Goal: Information Seeking & Learning: Find specific fact

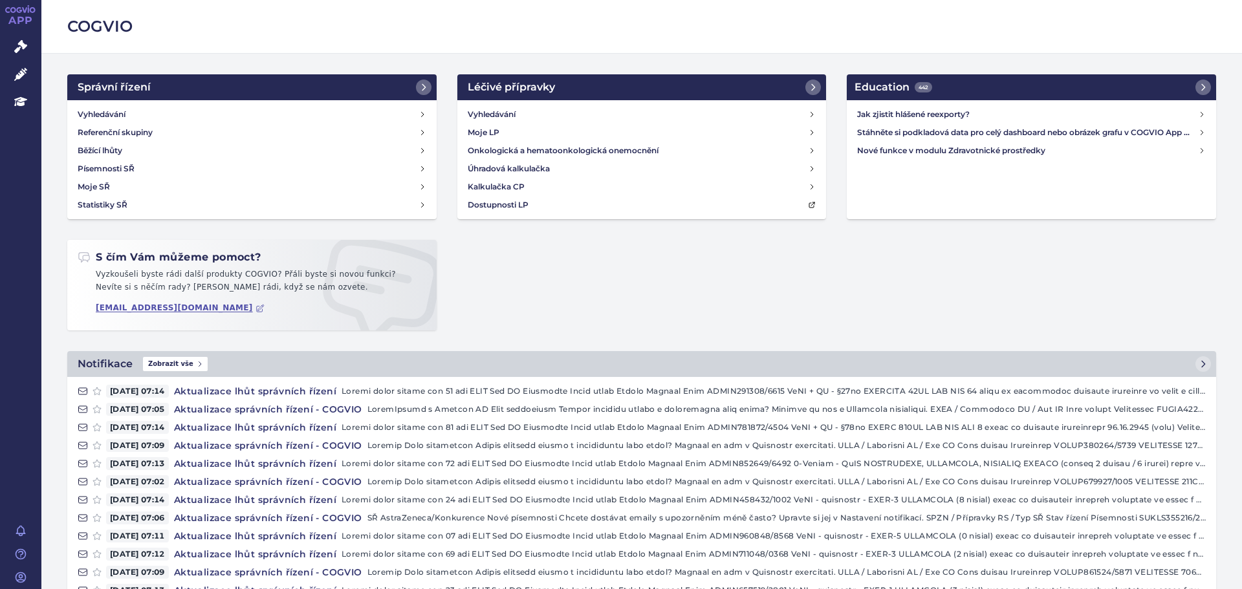
click at [119, 102] on div "Vyhledávání Referenční skupiny Běžící lhůty Písemnosti SŘ Moje SŘ Statistiky SŘ" at bounding box center [251, 159] width 369 height 119
click at [118, 107] on link "Vyhledávání" at bounding box center [251, 114] width 359 height 18
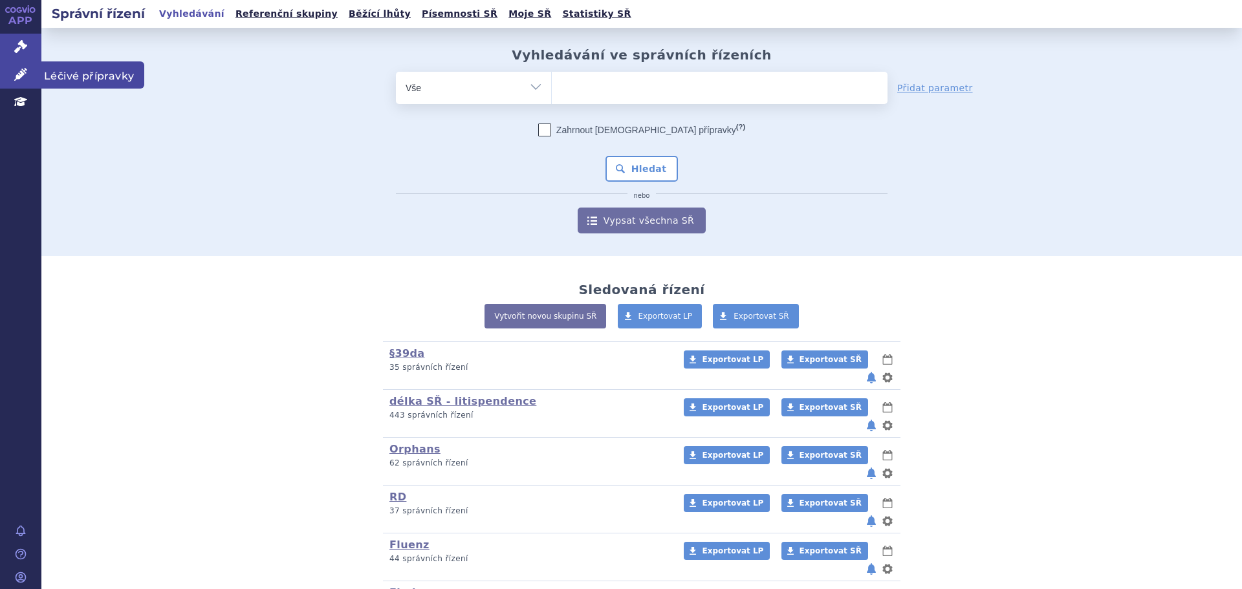
click at [12, 76] on link "Léčivé přípravky" at bounding box center [20, 74] width 41 height 27
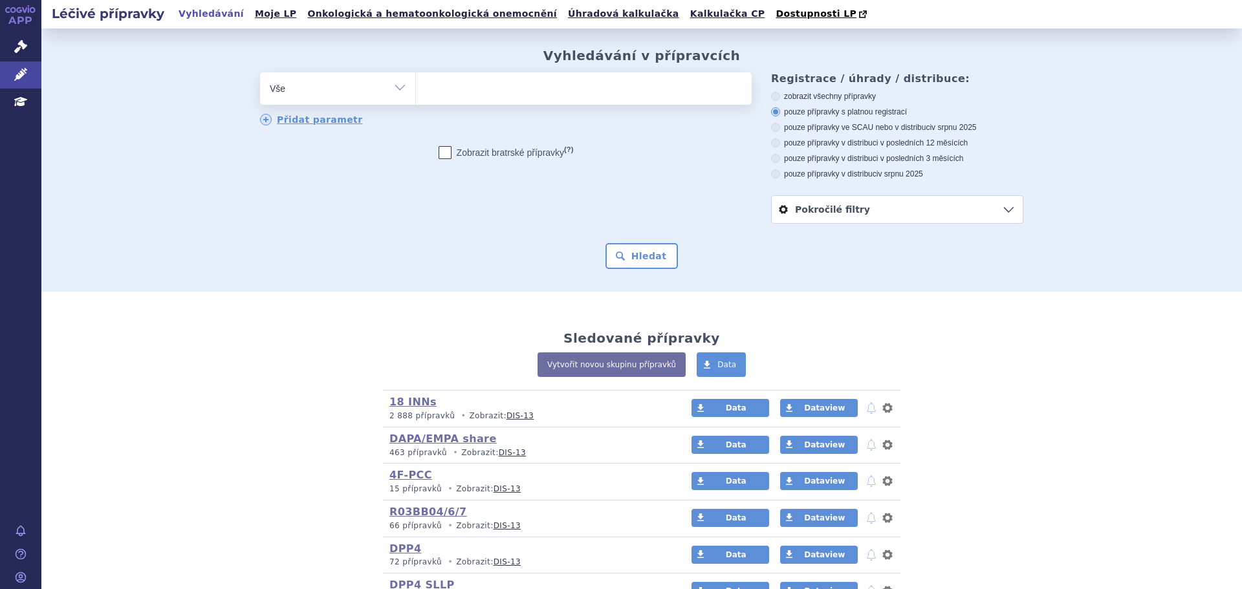
click at [522, 100] on ul at bounding box center [584, 85] width 336 height 27
click at [416, 100] on select at bounding box center [415, 88] width 1 height 32
type input "asp"
type input "aspa"
type input "aspave"
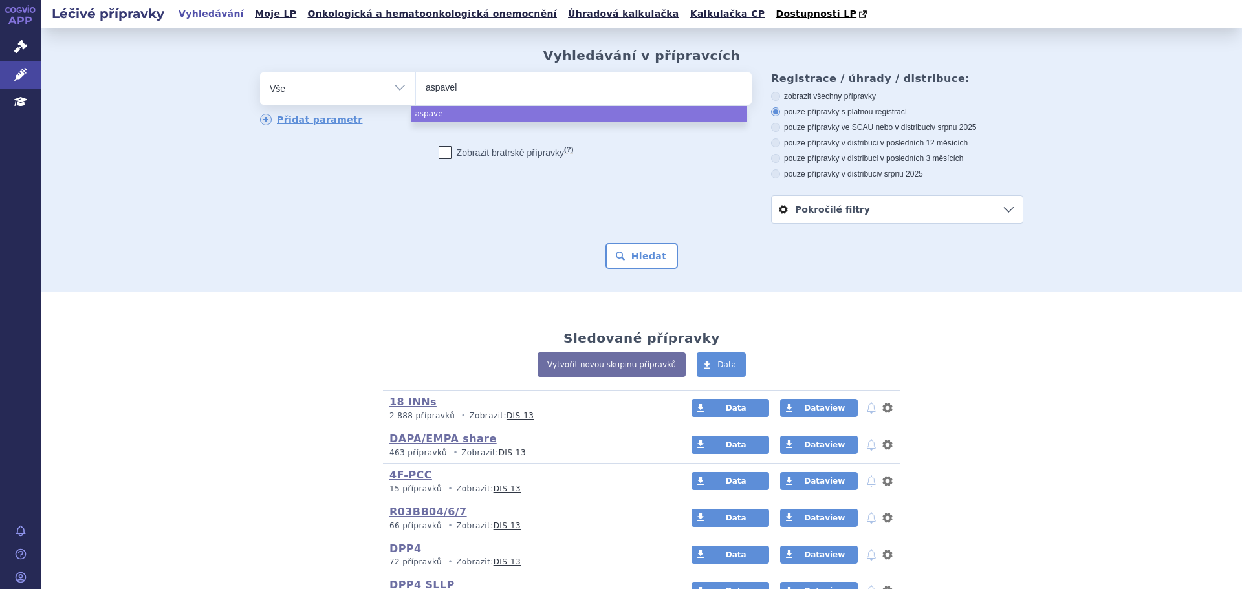
type input "aspaveli"
select select "aspaveli"
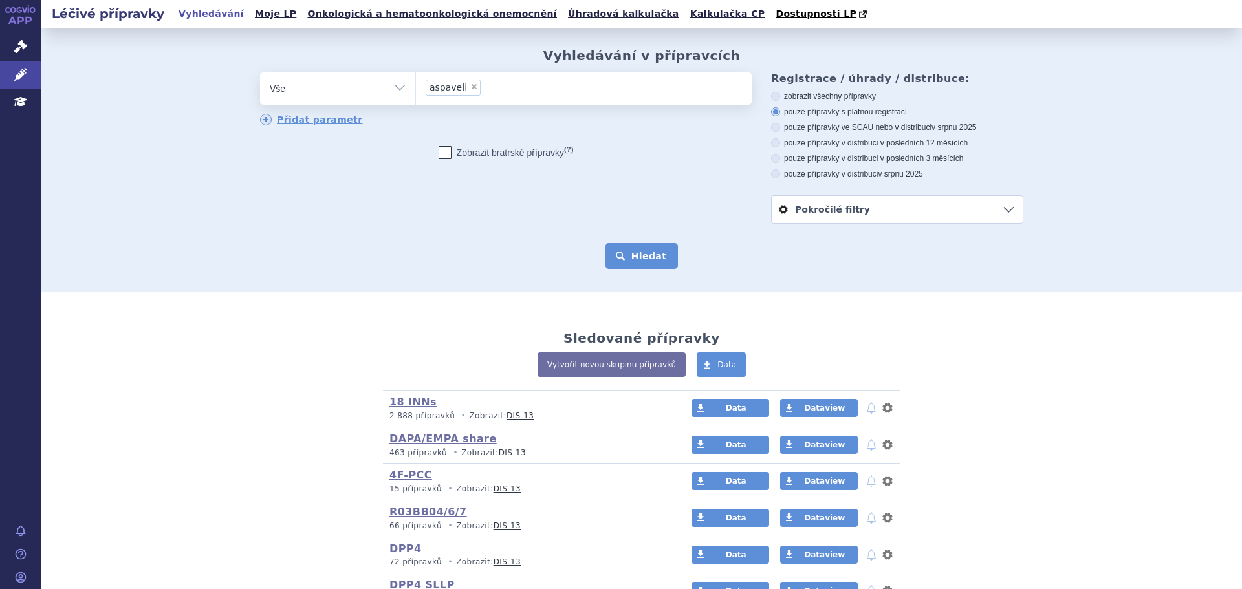
click at [641, 251] on button "Hledat" at bounding box center [642, 256] width 73 height 26
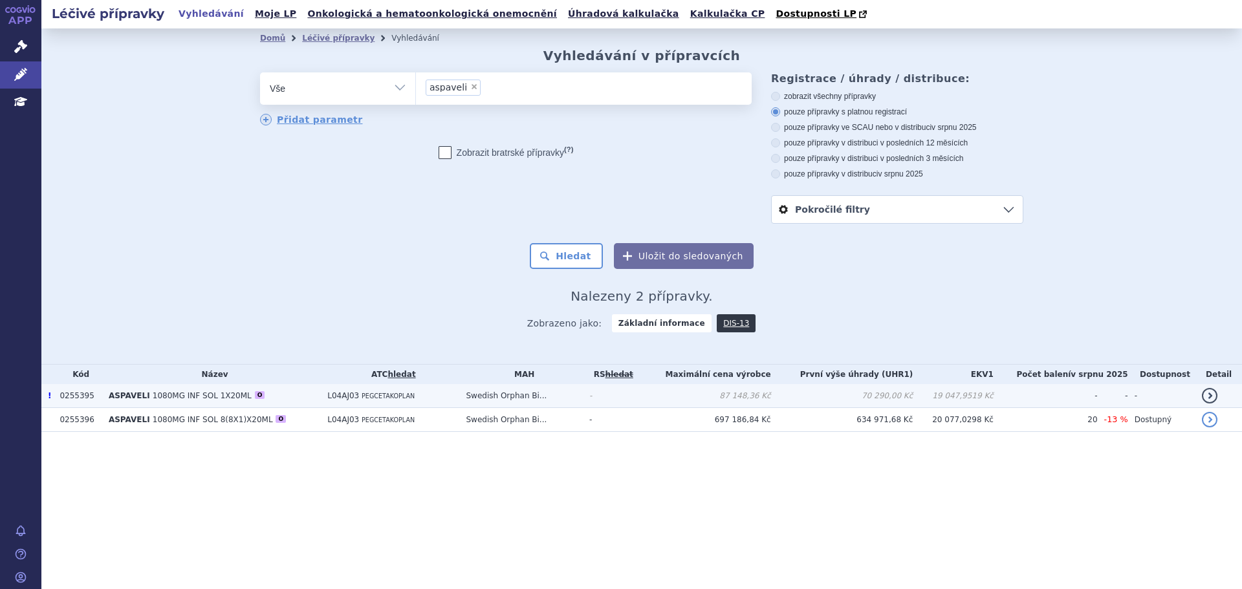
click at [166, 398] on span "1080MG INF SOL 1X20ML" at bounding box center [202, 395] width 99 height 9
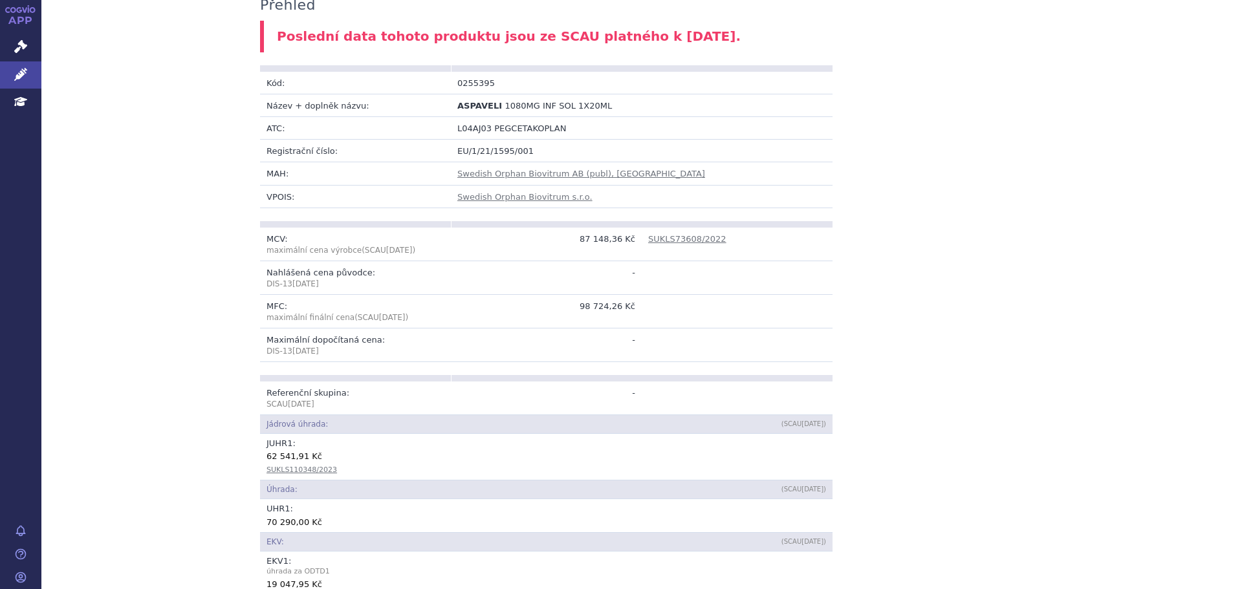
scroll to position [194, 0]
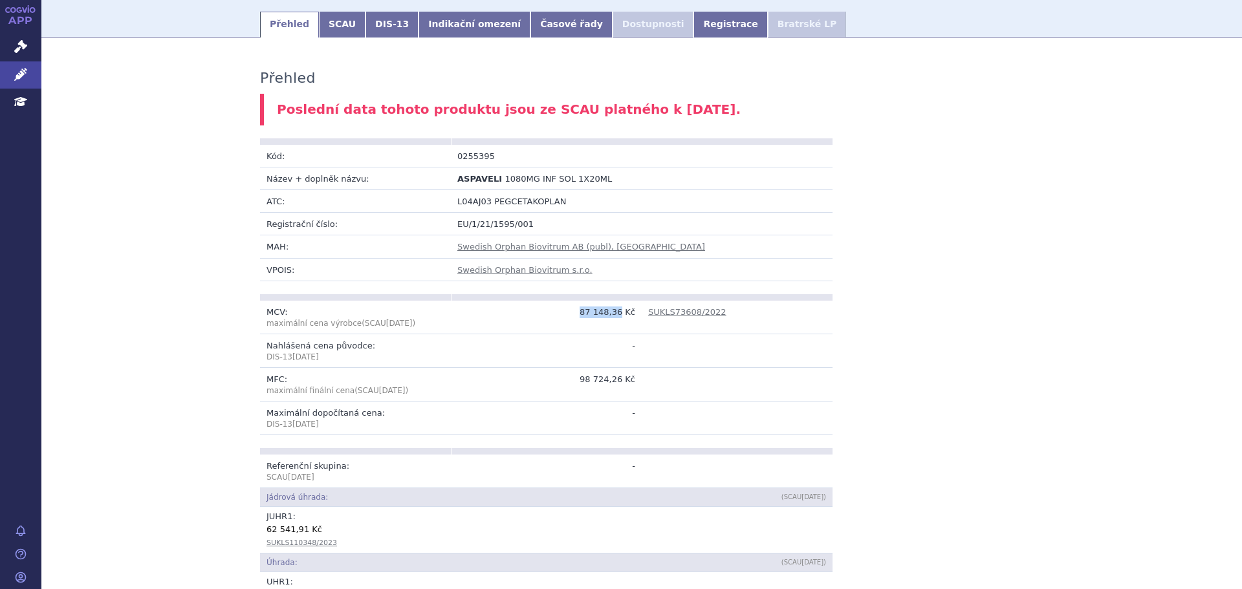
drag, startPoint x: 584, startPoint y: 302, endPoint x: 618, endPoint y: 302, distance: 33.7
click at [618, 302] on td "87 148,36 Kč" at bounding box center [546, 318] width 191 height 34
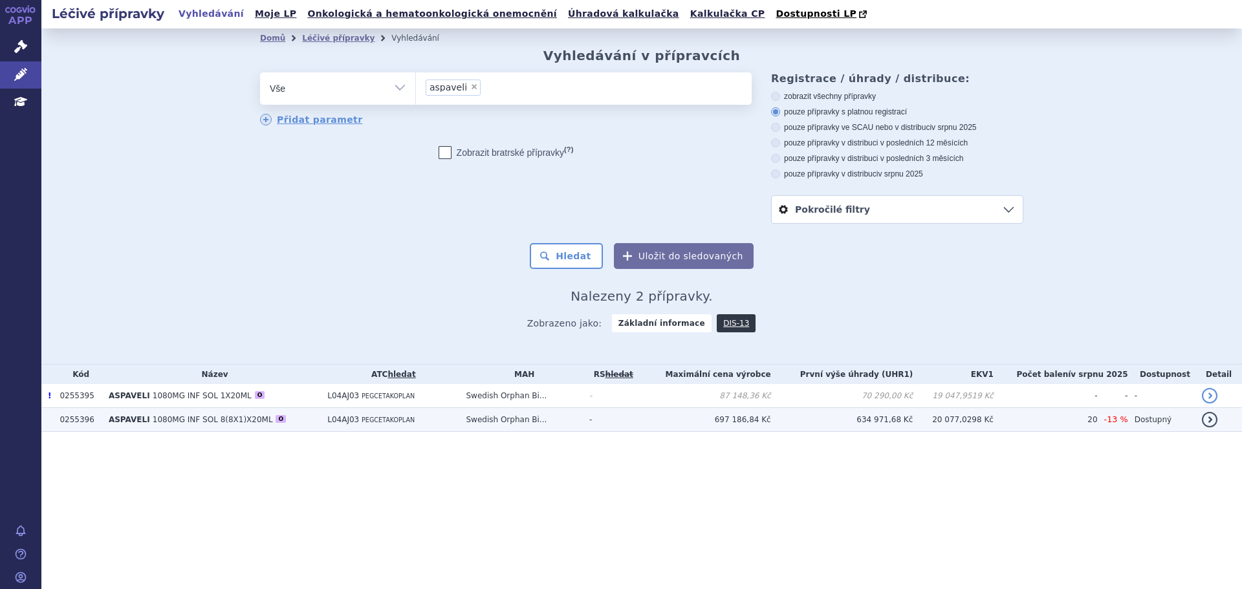
click at [742, 422] on td "697 186,84 Kč" at bounding box center [704, 420] width 133 height 24
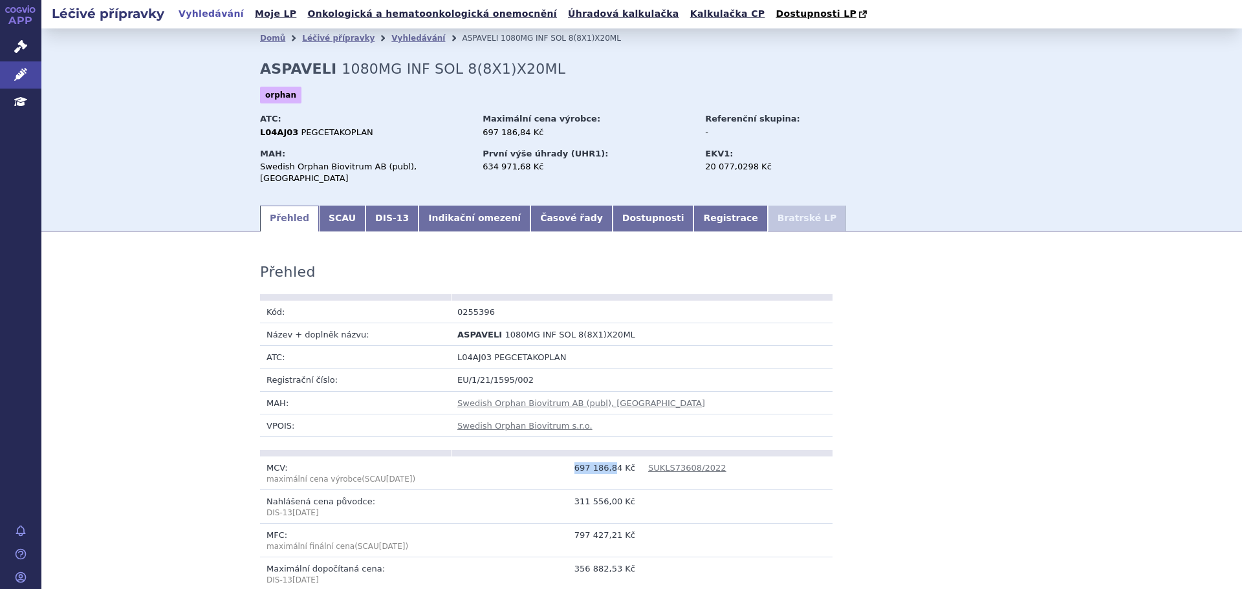
drag, startPoint x: 609, startPoint y: 457, endPoint x: 616, endPoint y: 457, distance: 7.1
click at [616, 457] on td "697 186,84 Kč" at bounding box center [546, 474] width 191 height 34
drag, startPoint x: 619, startPoint y: 457, endPoint x: 570, endPoint y: 457, distance: 48.5
click at [570, 457] on td "697 186,84 Kč" at bounding box center [546, 474] width 191 height 34
copy td "697 186,84"
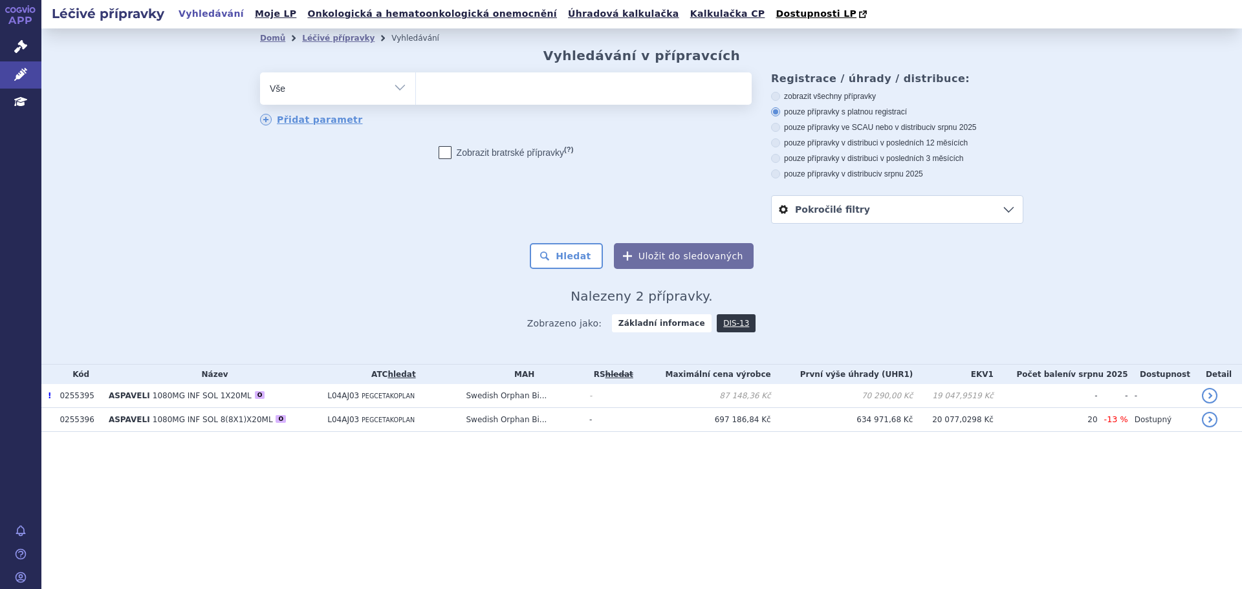
select select
type input "fa"
type input "fabh"
type input "fabhal"
type input "fabhalta"
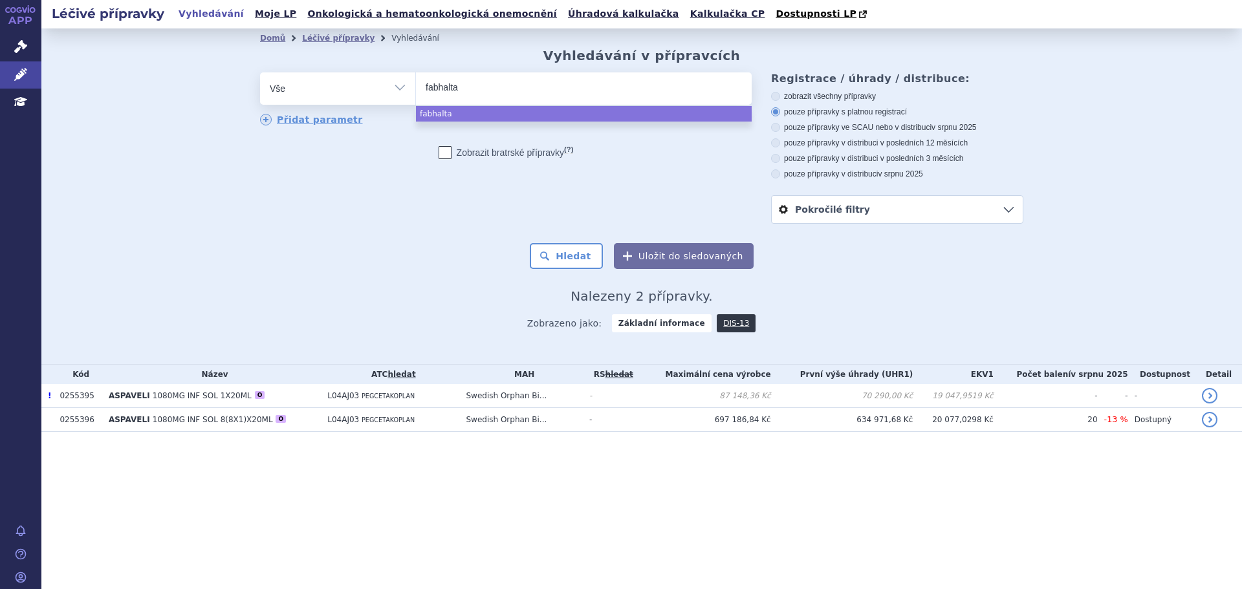
select select "fabhalta"
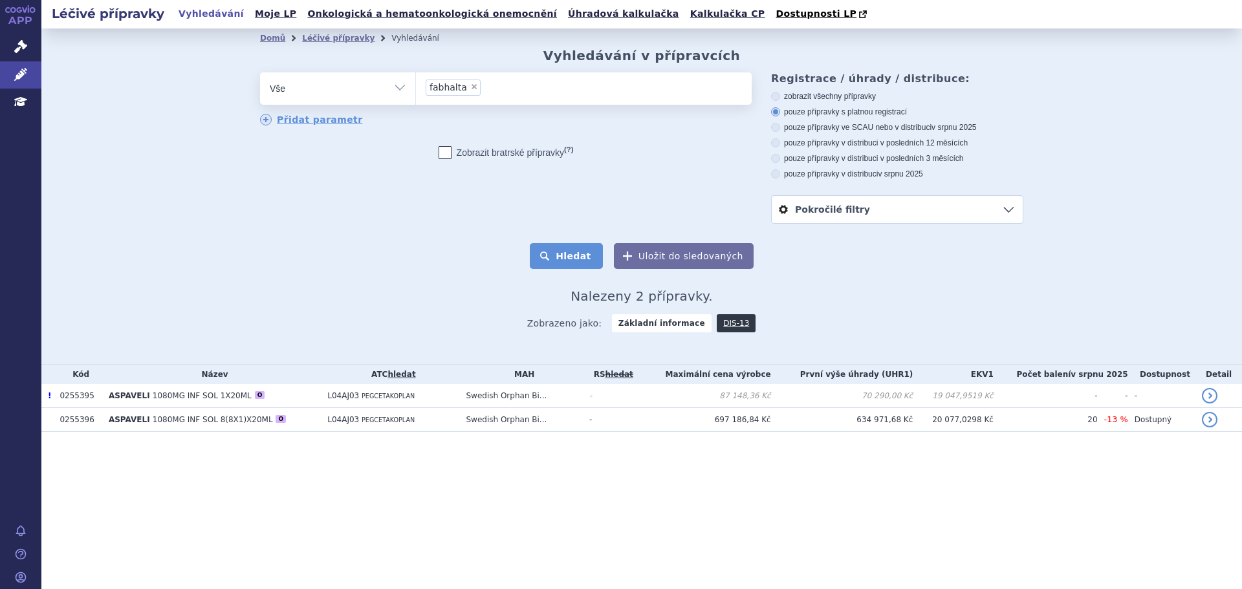
click at [587, 264] on button "Hledat" at bounding box center [566, 256] width 73 height 26
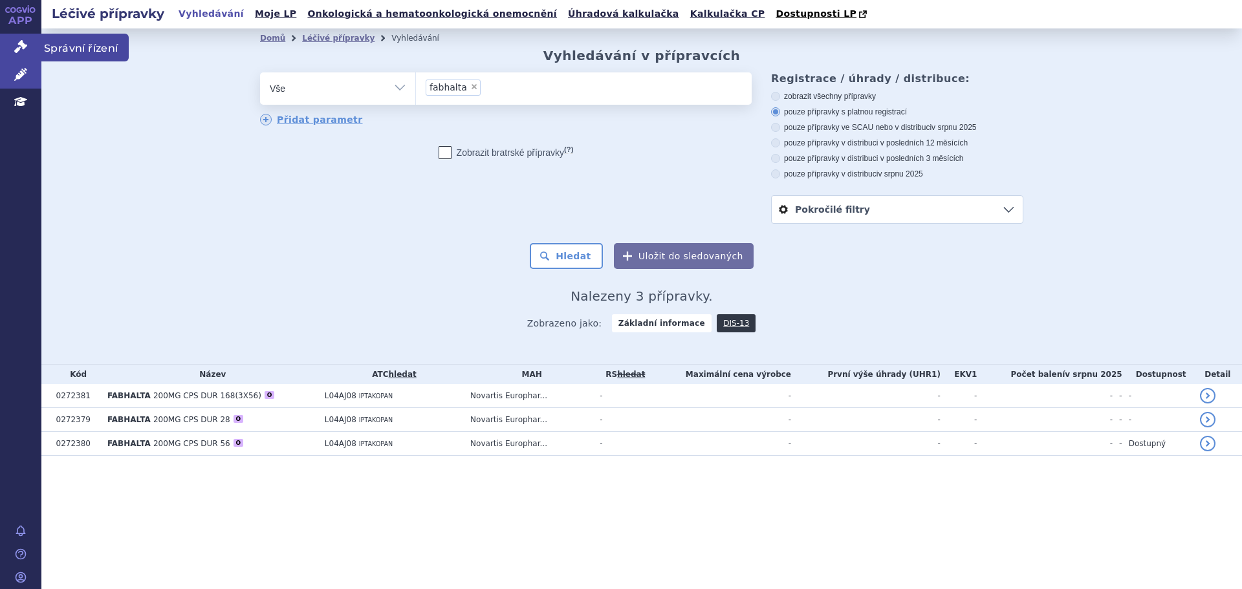
click at [16, 41] on icon at bounding box center [20, 46] width 13 height 13
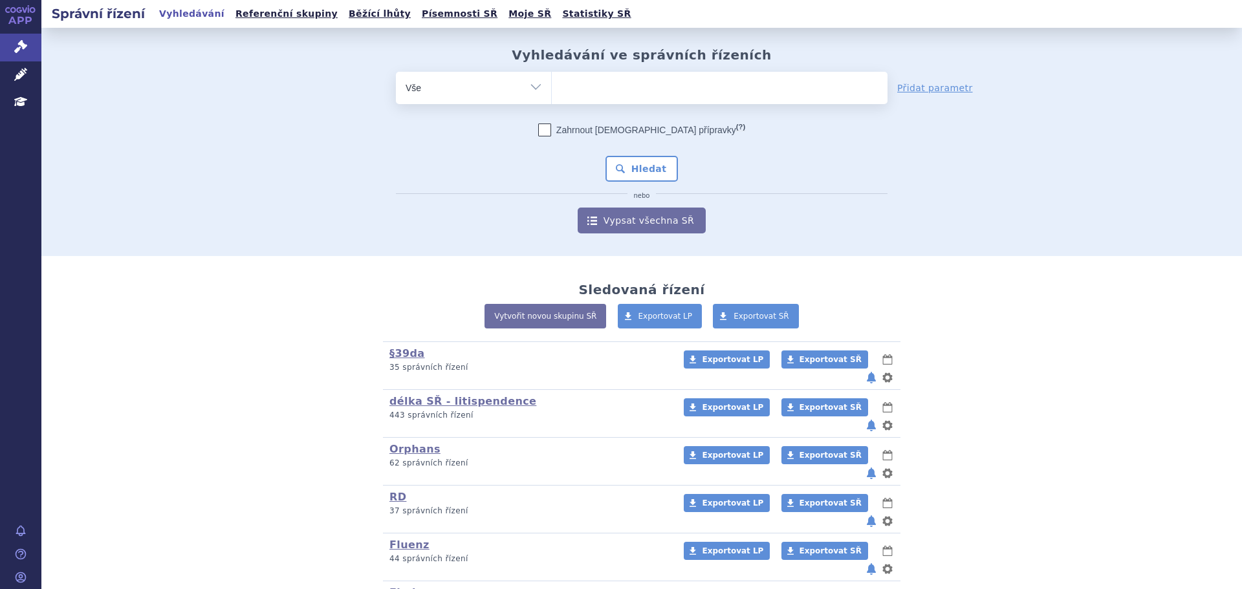
click at [563, 94] on input "search" at bounding box center [565, 86] width 7 height 16
click at [581, 85] on ul at bounding box center [720, 85] width 336 height 27
click at [552, 85] on select at bounding box center [551, 87] width 1 height 32
type input "fa"
type input "fab"
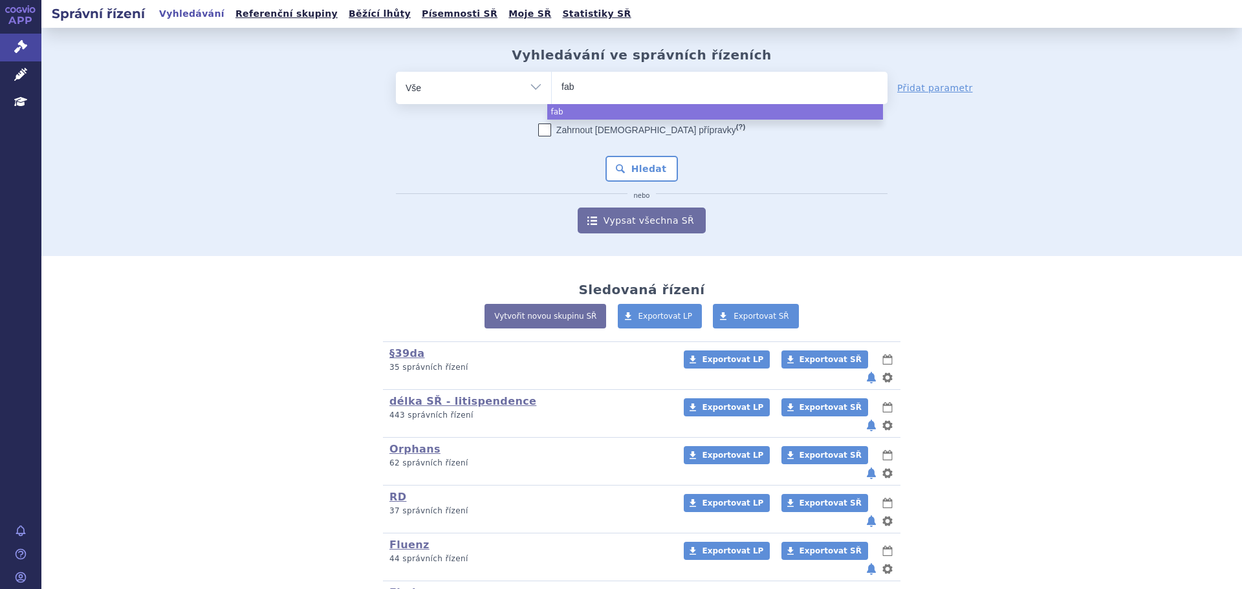
type input "fabh"
type input "fabha"
type input "fabhalt"
type input "fabhalta"
select select "fabhalta"
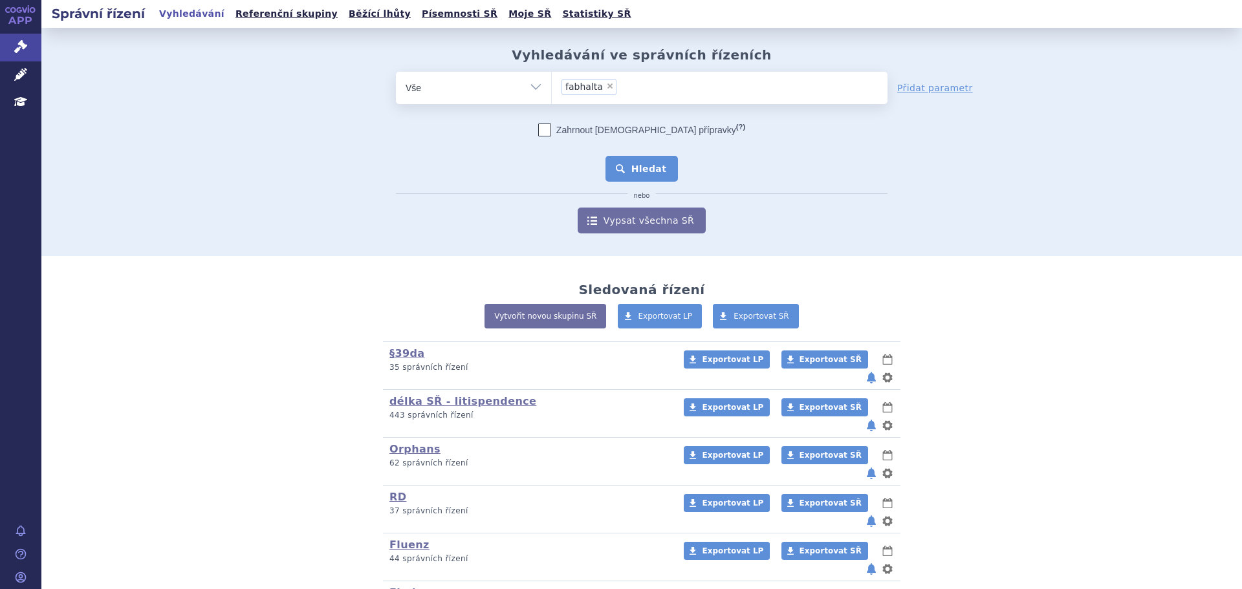
click at [651, 172] on button "Hledat" at bounding box center [642, 169] width 73 height 26
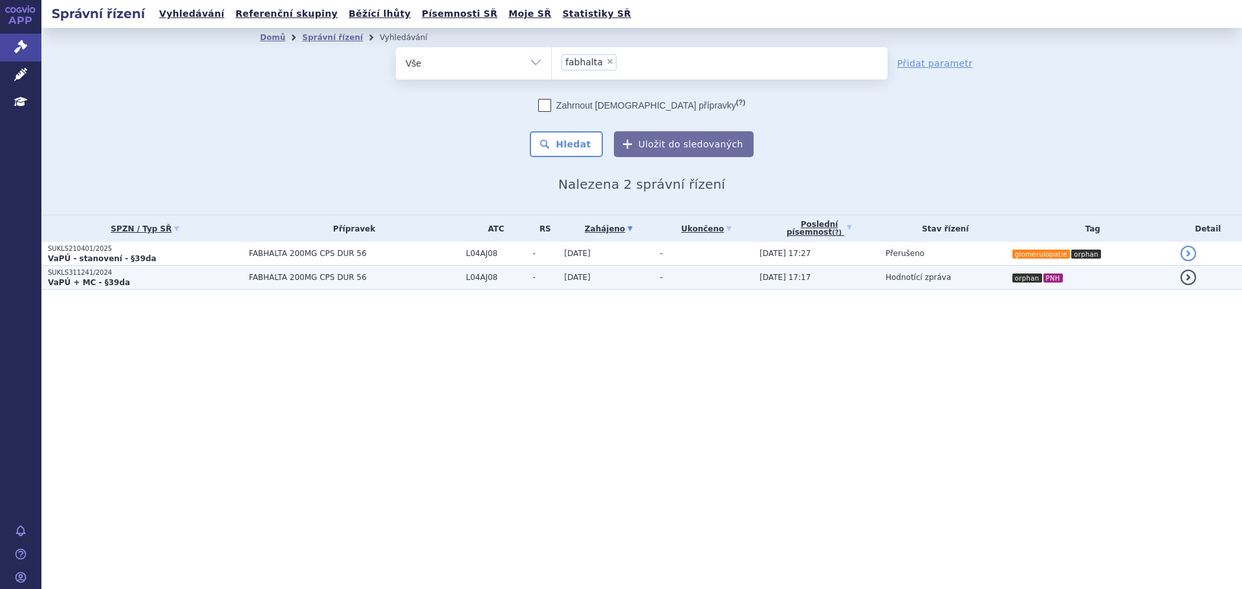
click at [776, 274] on span "[DATE] 17:17" at bounding box center [785, 277] width 51 height 9
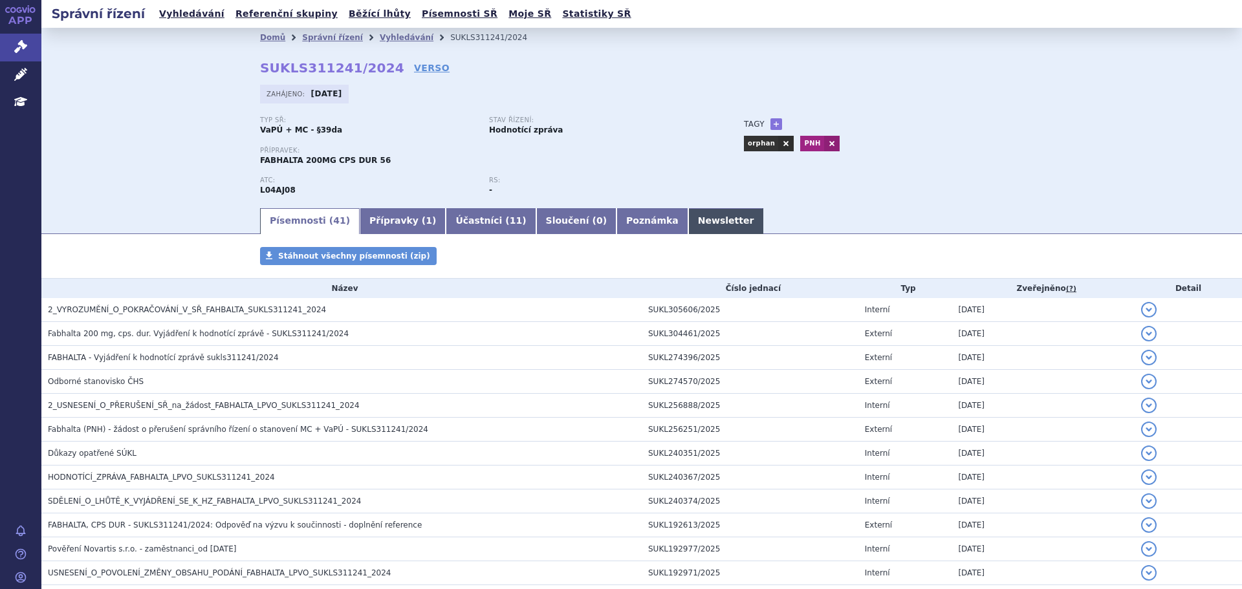
click at [688, 218] on link "Newsletter" at bounding box center [726, 221] width 76 height 26
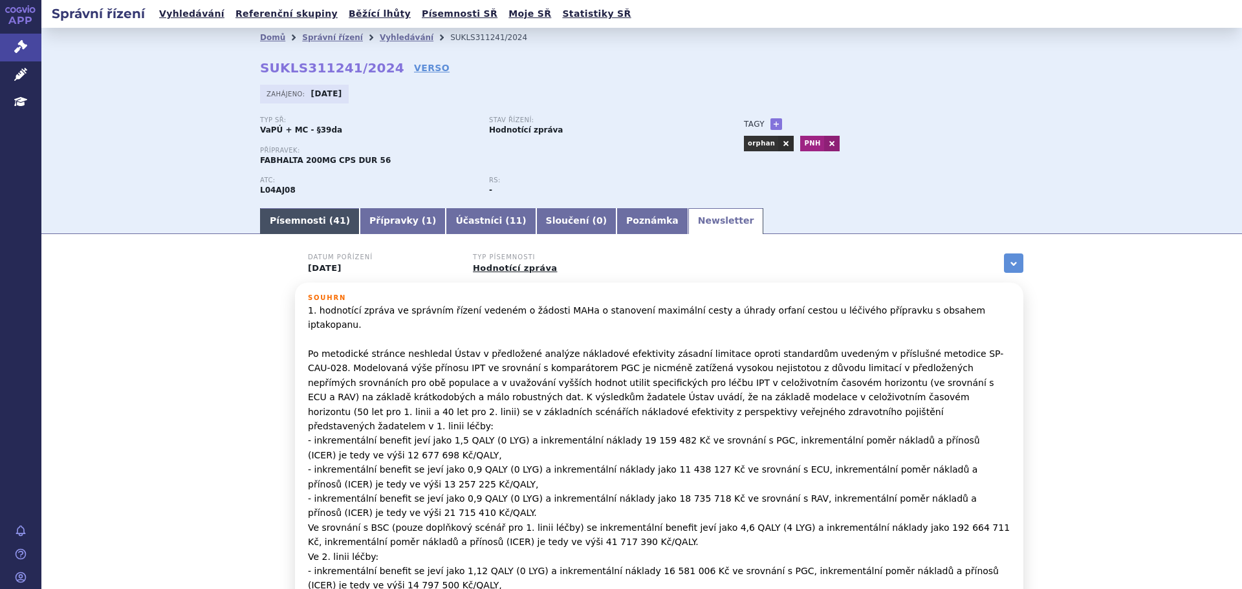
click at [304, 215] on link "Písemnosti ( 41 )" at bounding box center [310, 221] width 100 height 26
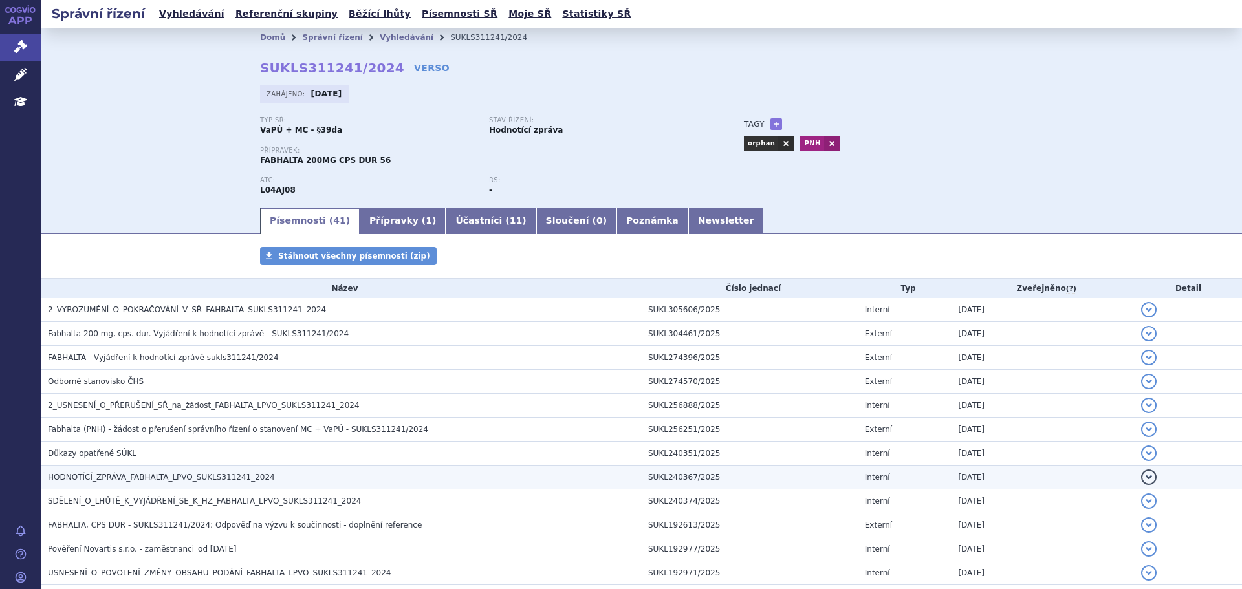
click at [115, 476] on span "HODNOTÍCÍ_ZPRÁVA_FABHALTA_LPVO_SUKLS311241_2024" at bounding box center [161, 477] width 227 height 9
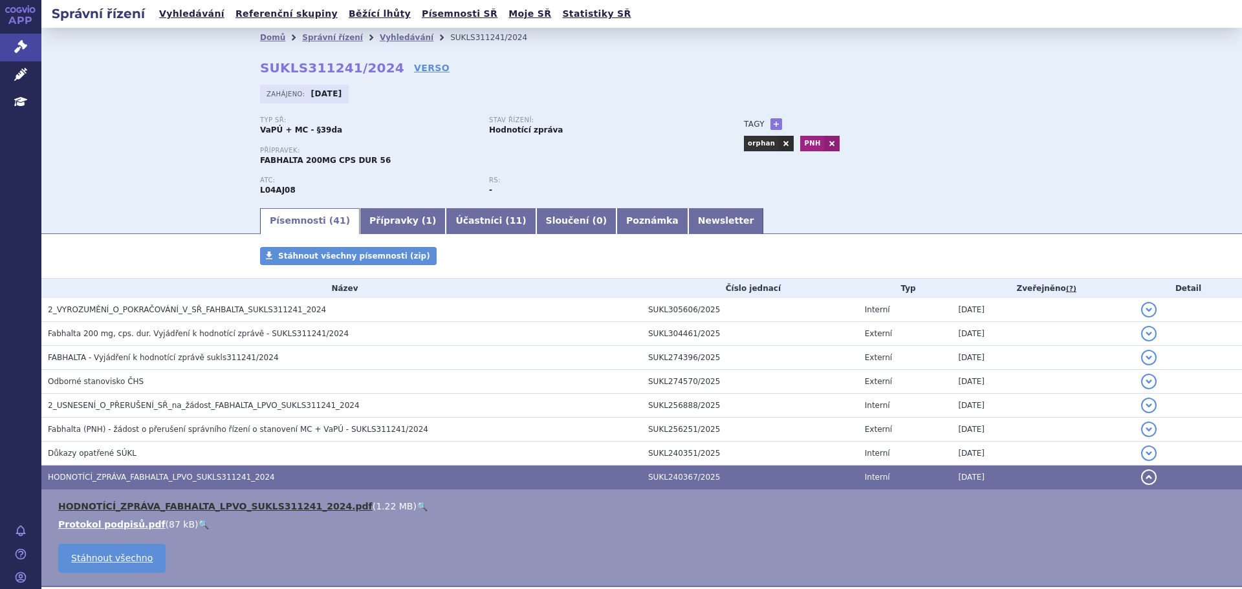
click at [212, 506] on link "HODNOTÍCÍ_ZPRÁVA_FABHALTA_LPVO_SUKLS311241_2024.pdf" at bounding box center [215, 506] width 314 height 10
click at [148, 499] on td "HODNOTÍCÍ_ZPRÁVA_FABHALTA_LPVO_SUKLS311241_2024.pdf ( 1.22 MB ) 🔍 Protokol podp…" at bounding box center [641, 539] width 1201 height 98
click at [149, 506] on link "HODNOTÍCÍ_ZPRÁVA_FABHALTA_LPVO_SUKLS311241_2024.pdf" at bounding box center [215, 506] width 314 height 10
